Goal: Transaction & Acquisition: Purchase product/service

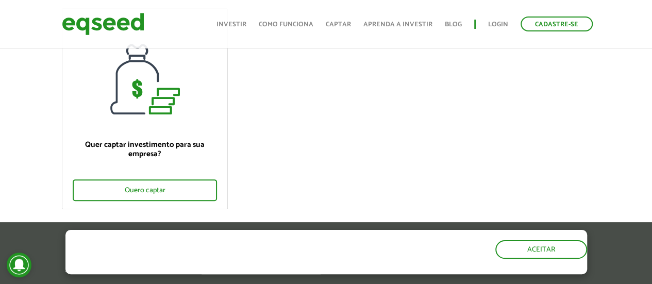
scroll to position [116, 0]
click at [525, 252] on button "Aceitar" at bounding box center [543, 248] width 90 height 17
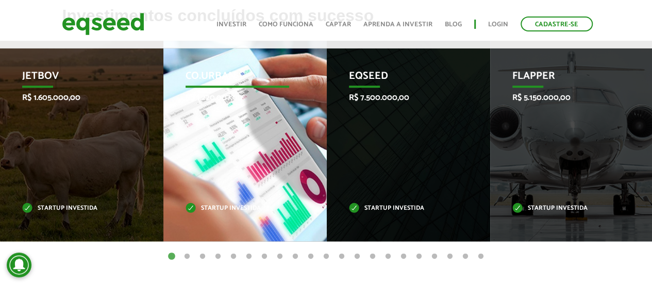
scroll to position [385, 0]
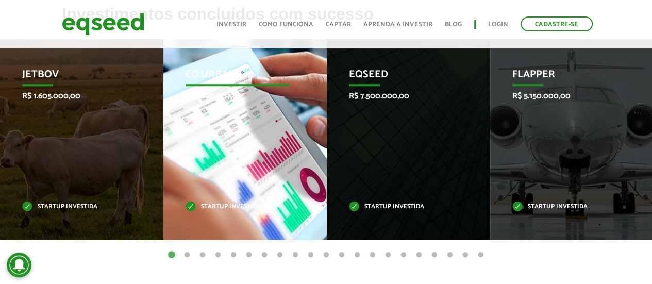
click at [256, 208] on p "Startup investida" at bounding box center [238, 207] width 104 height 6
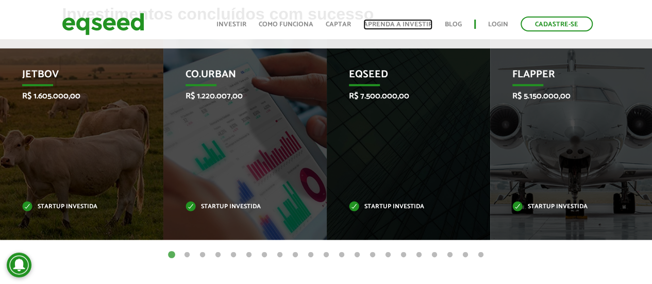
click at [374, 23] on link "Aprenda a investir" at bounding box center [398, 24] width 69 height 7
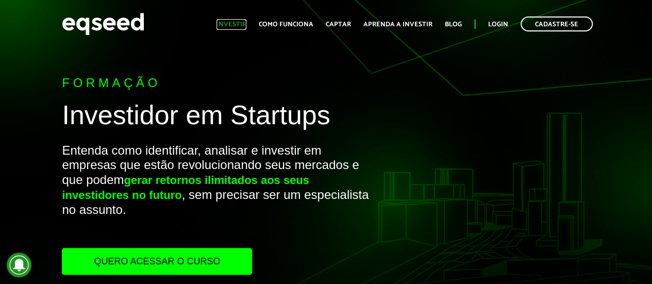
click at [242, 24] on link "Investir" at bounding box center [232, 24] width 30 height 7
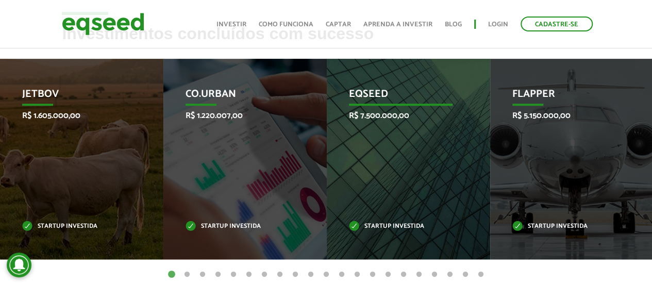
scroll to position [366, 0]
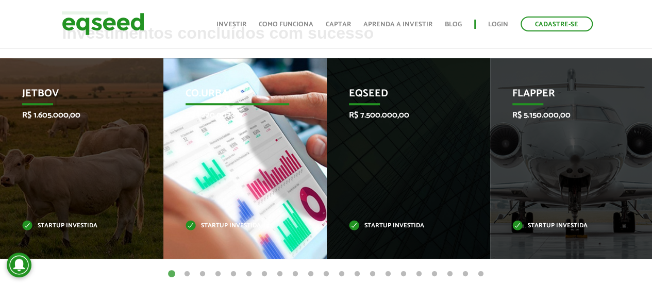
click at [254, 178] on div "Co.Urban R$ 1.220.007,00 Startup investida" at bounding box center [237, 158] width 148 height 201
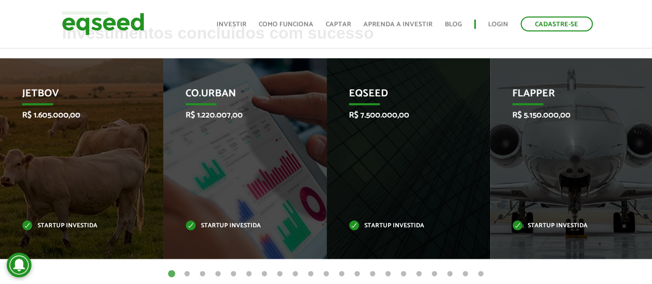
click at [187, 277] on button "2" at bounding box center [187, 274] width 10 height 10
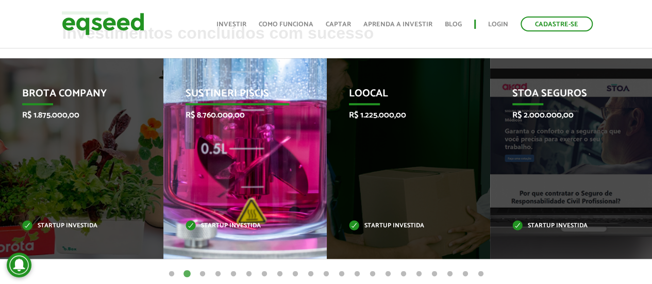
click at [249, 92] on p "Sustineri Piscis" at bounding box center [238, 97] width 104 height 18
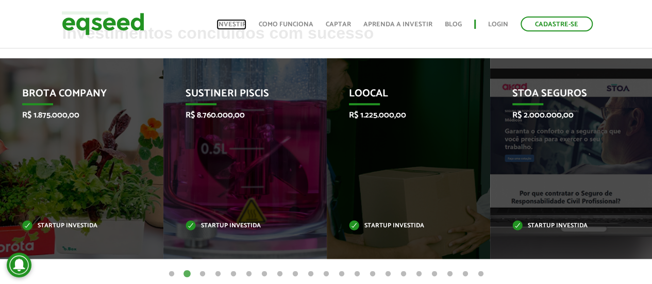
click at [239, 25] on link "Investir" at bounding box center [232, 24] width 30 height 7
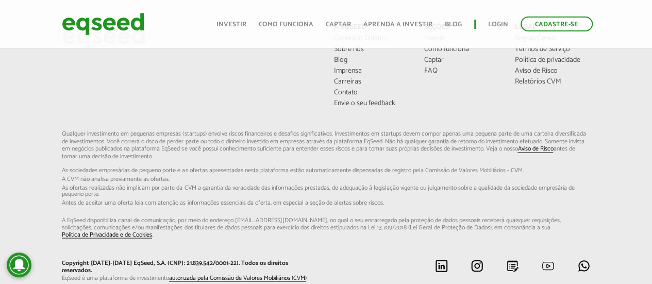
scroll to position [770, 0]
